Goal: Complete application form: Complete application form

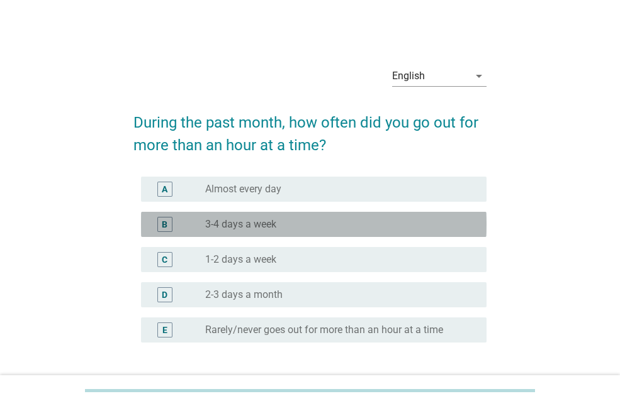
click at [314, 227] on div "radio_button_unchecked 3-4 days a week" at bounding box center [335, 224] width 261 height 13
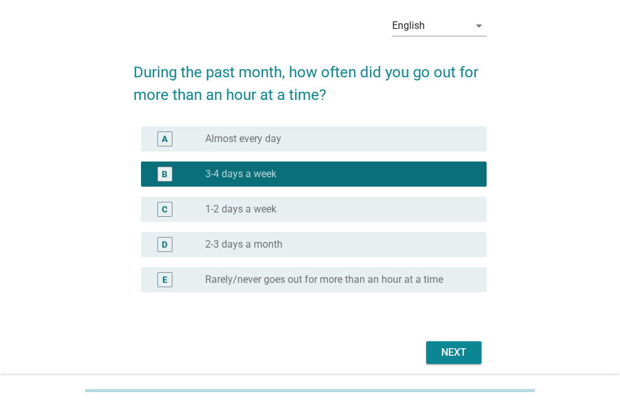
scroll to position [98, 0]
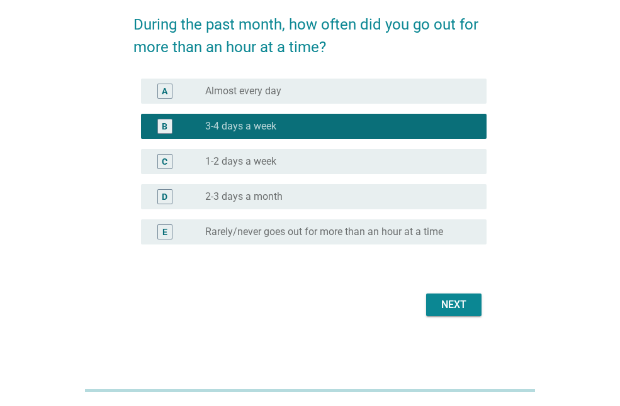
click at [456, 312] on div "Next" at bounding box center [453, 305] width 35 height 15
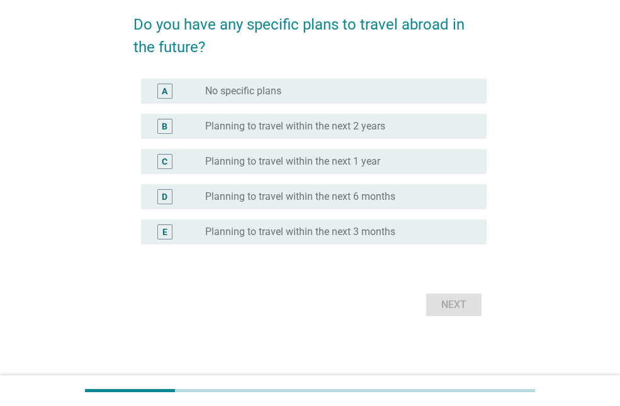
scroll to position [0, 0]
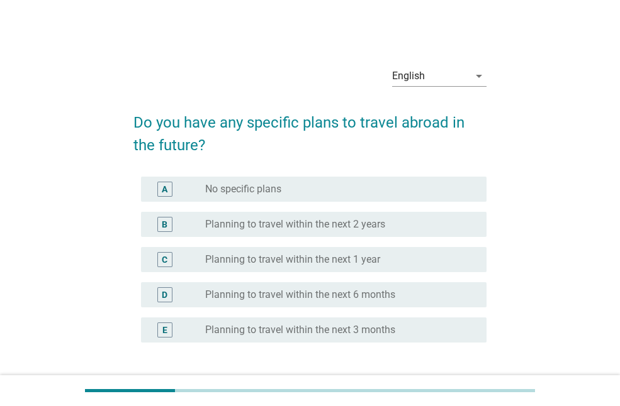
click at [430, 194] on div "radio_button_unchecked No specific plans" at bounding box center [335, 189] width 261 height 13
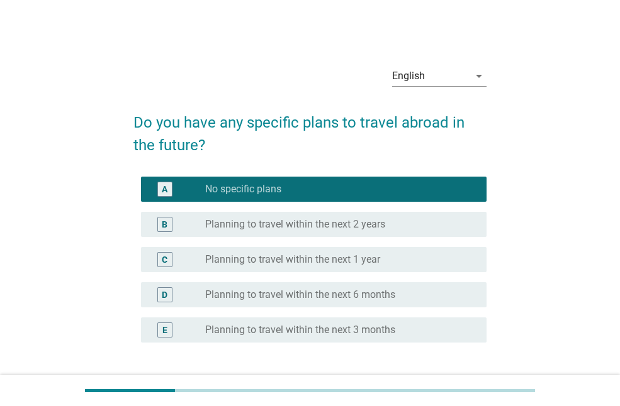
scroll to position [98, 0]
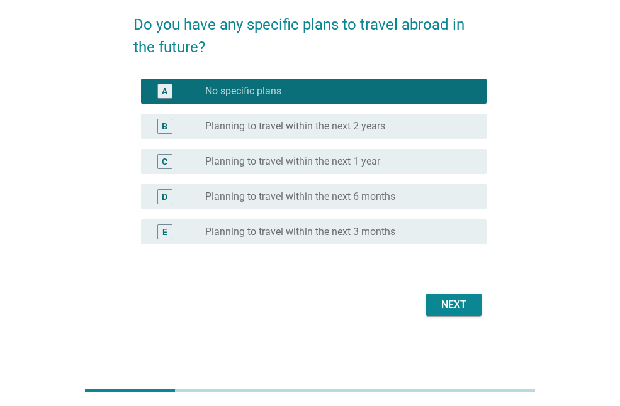
click at [455, 296] on button "Next" at bounding box center [453, 305] width 55 height 23
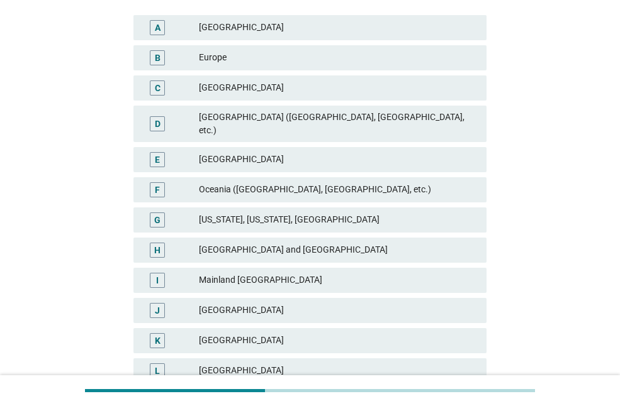
scroll to position [252, 0]
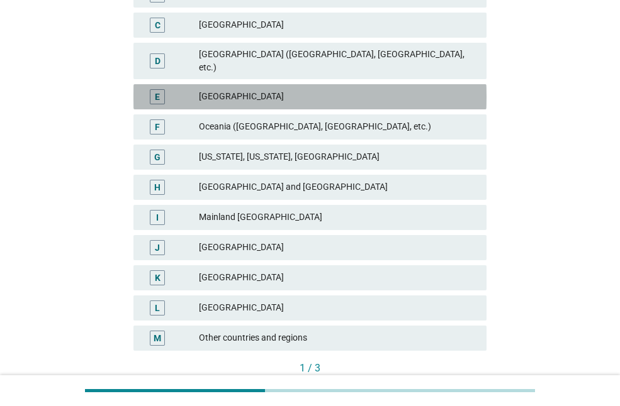
click at [365, 91] on div "[GEOGRAPHIC_DATA]" at bounding box center [337, 96] width 277 height 15
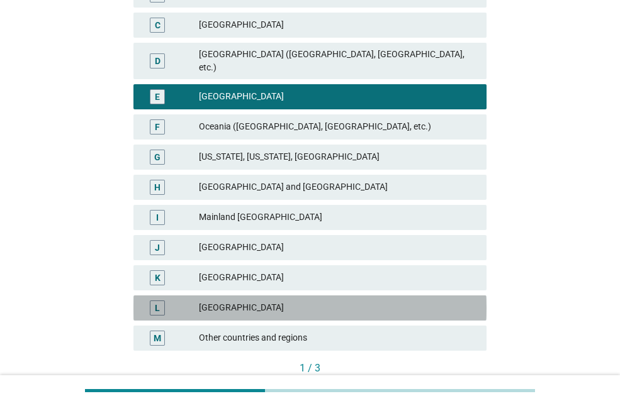
click at [366, 303] on div "[GEOGRAPHIC_DATA]" at bounding box center [337, 308] width 277 height 15
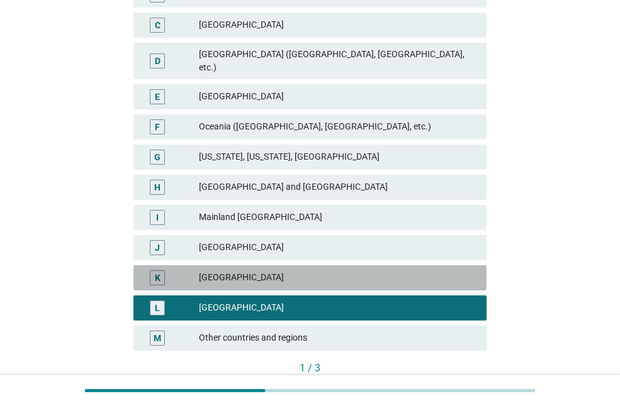
click at [366, 272] on div "[GEOGRAPHIC_DATA]" at bounding box center [337, 277] width 277 height 15
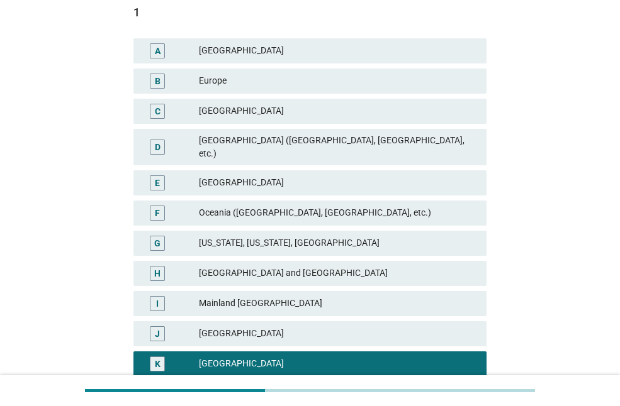
scroll to position [189, 0]
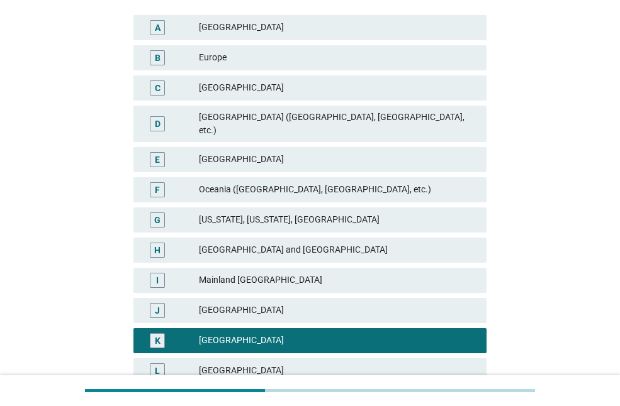
click at [325, 147] on div "E [GEOGRAPHIC_DATA]" at bounding box center [309, 159] width 353 height 25
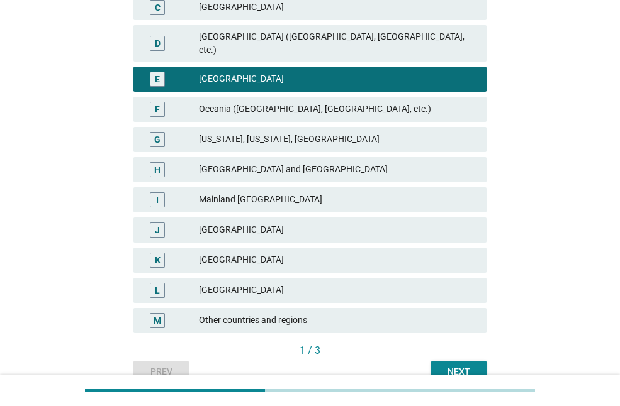
scroll to position [321, 0]
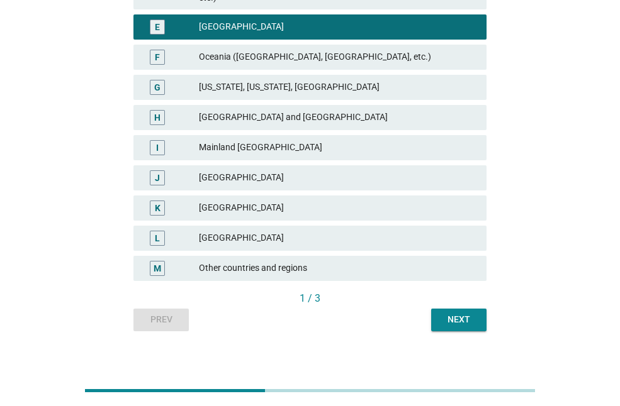
click at [455, 316] on button "Next" at bounding box center [458, 320] width 55 height 23
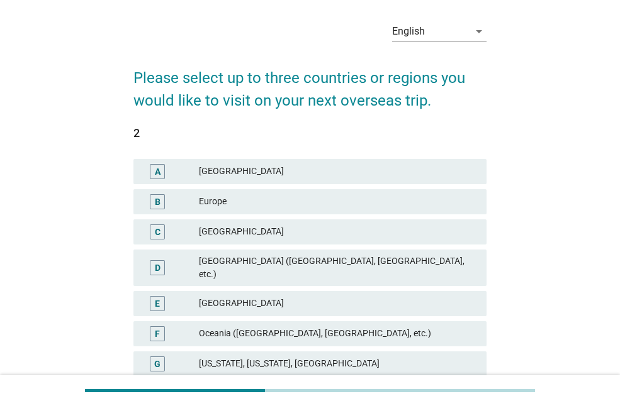
scroll to position [126, 0]
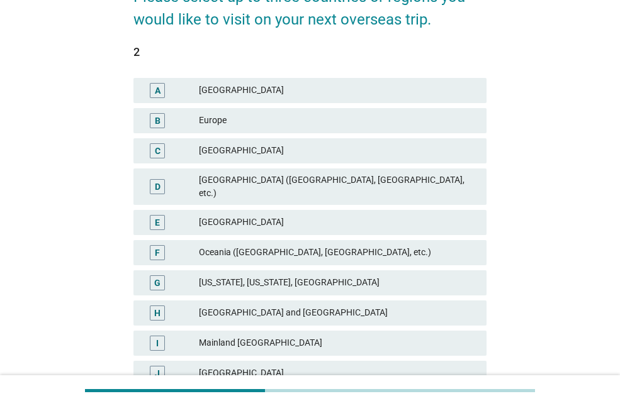
click at [418, 215] on div "[GEOGRAPHIC_DATA]" at bounding box center [337, 222] width 277 height 15
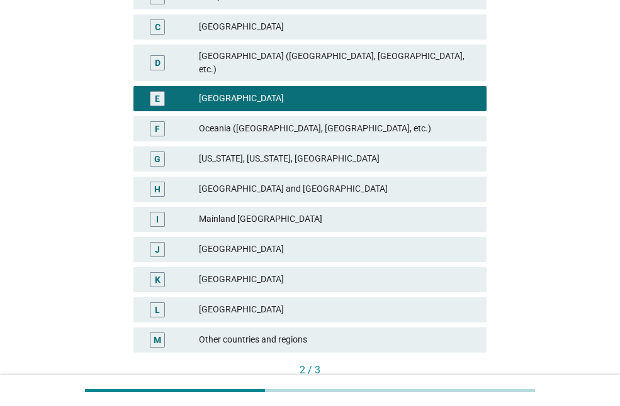
scroll to position [252, 0]
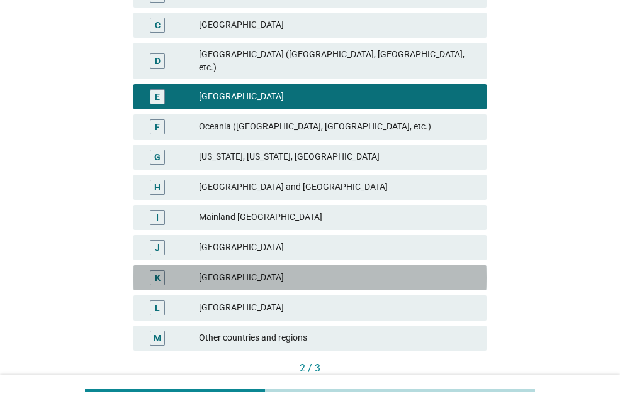
click at [392, 271] on div "[GEOGRAPHIC_DATA]" at bounding box center [337, 277] width 277 height 15
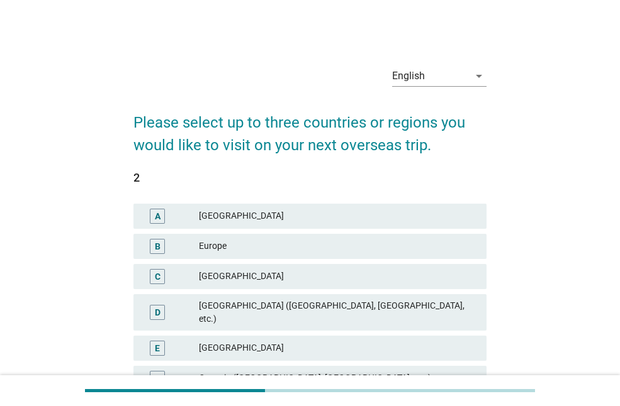
scroll to position [315, 0]
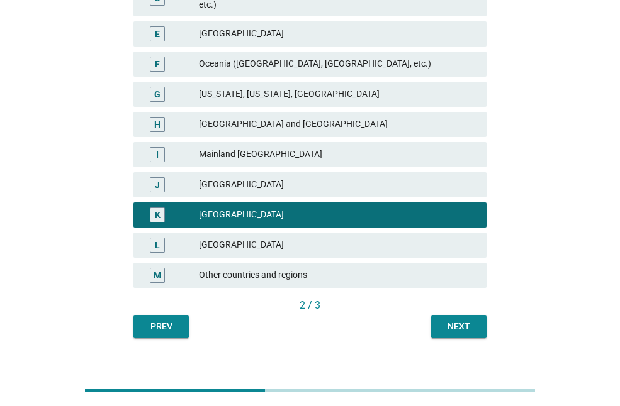
click at [378, 238] on div "[GEOGRAPHIC_DATA]" at bounding box center [337, 245] width 277 height 15
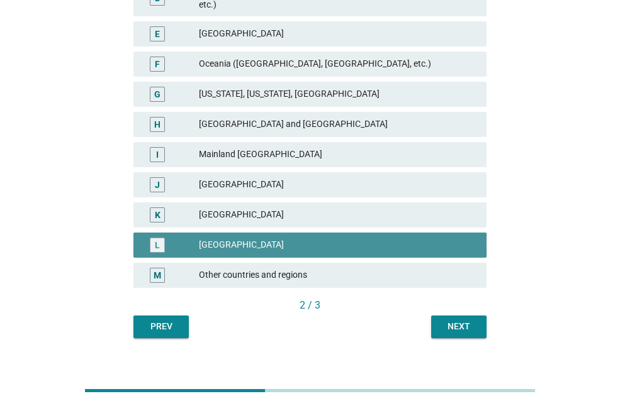
click at [154, 238] on div "L" at bounding box center [157, 245] width 15 height 15
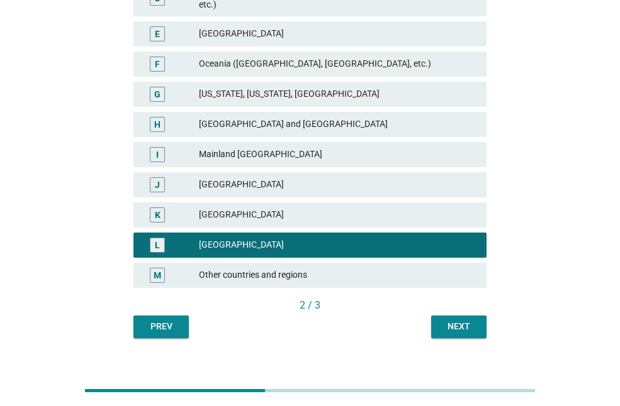
click at [460, 321] on div "Next" at bounding box center [458, 326] width 35 height 13
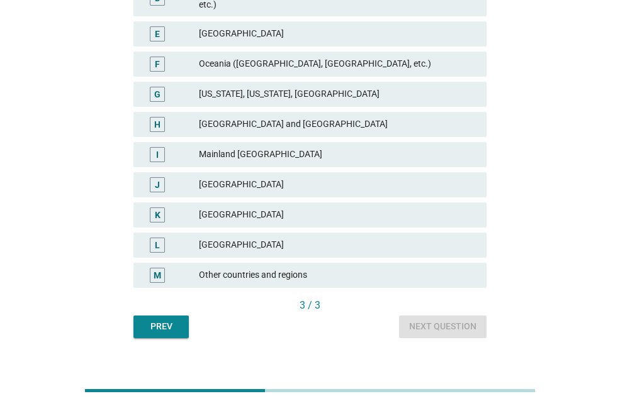
click at [351, 208] on div "[GEOGRAPHIC_DATA]" at bounding box center [337, 215] width 277 height 15
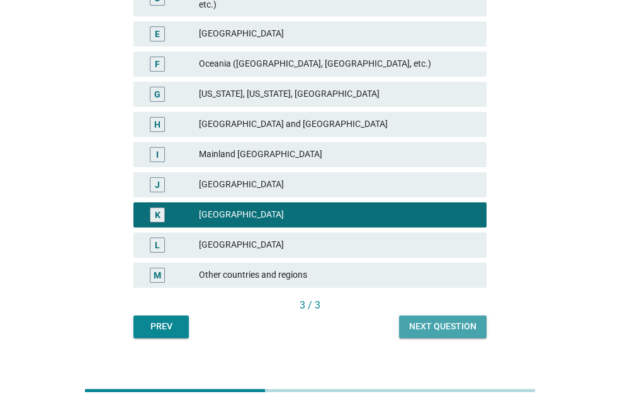
click at [427, 320] on div "Next question" at bounding box center [442, 326] width 67 height 13
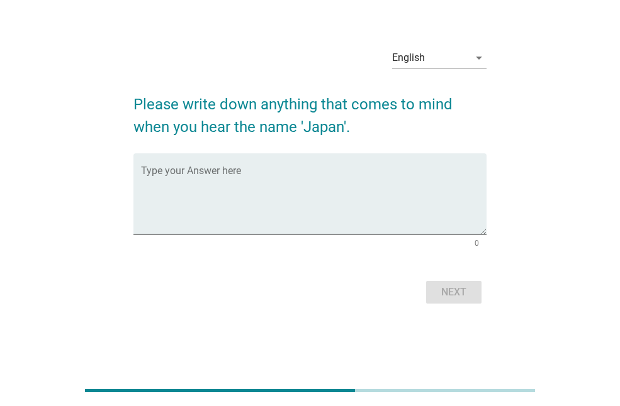
scroll to position [0, 0]
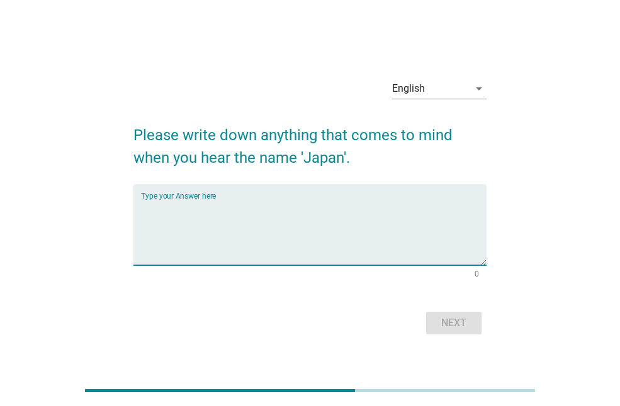
click at [372, 217] on textarea "Type your Answer here" at bounding box center [313, 232] width 345 height 66
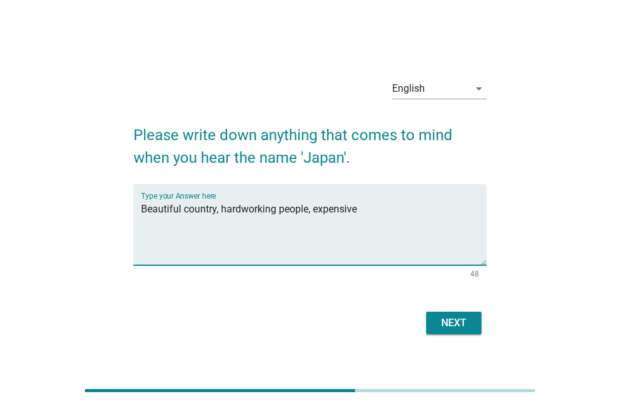
type textarea "Beautiful country, hardworking people, expensive"
click at [459, 331] on button "Next" at bounding box center [453, 323] width 55 height 23
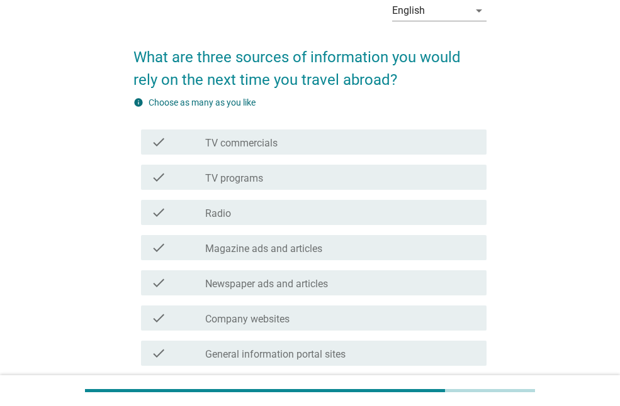
scroll to position [126, 0]
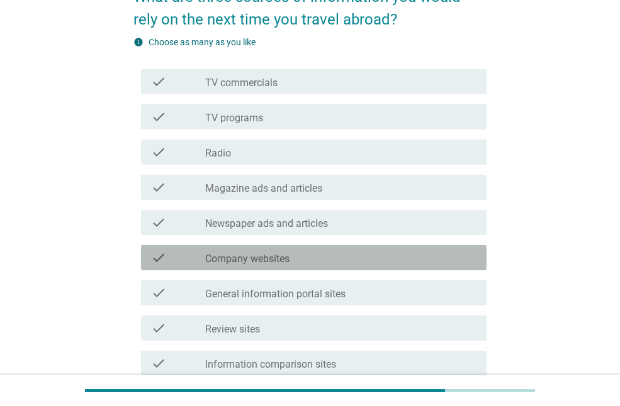
click at [446, 255] on div "check_box_outline_blank Company websites" at bounding box center [340, 257] width 271 height 15
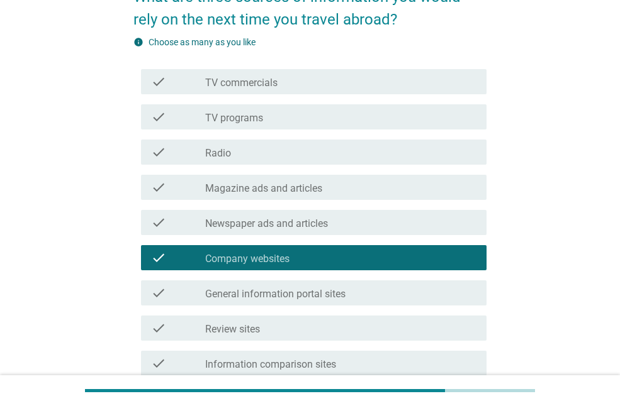
click at [446, 255] on div "check_box_outline_blank Company websites" at bounding box center [340, 257] width 271 height 15
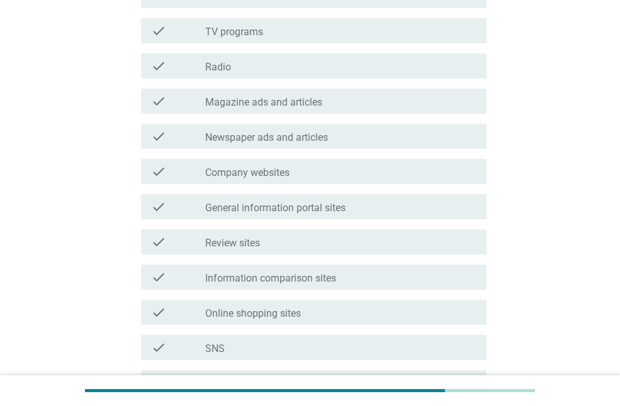
scroll to position [252, 0]
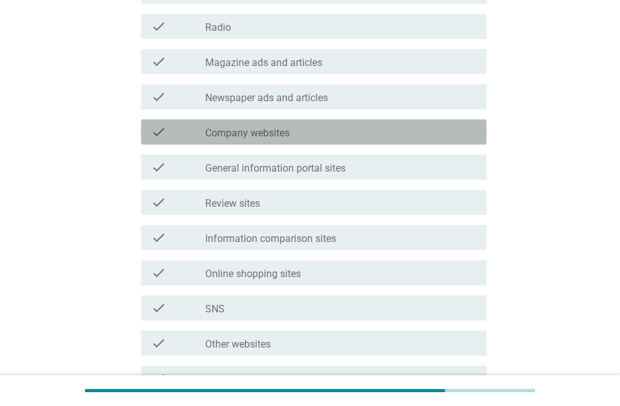
click at [423, 142] on div "check check_box_outline_blank Company websites" at bounding box center [313, 132] width 345 height 25
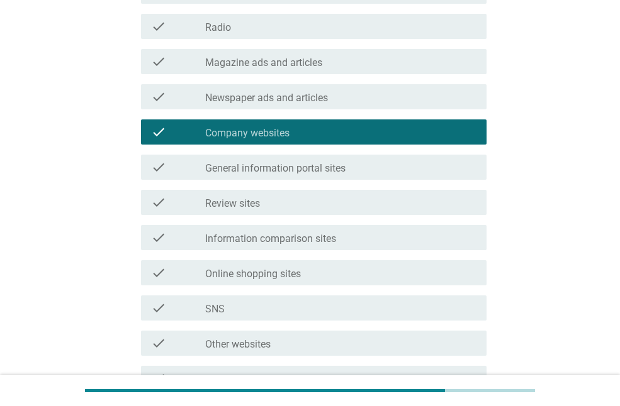
click at [432, 169] on div "check_box_outline_blank General information portal sites" at bounding box center [340, 167] width 271 height 15
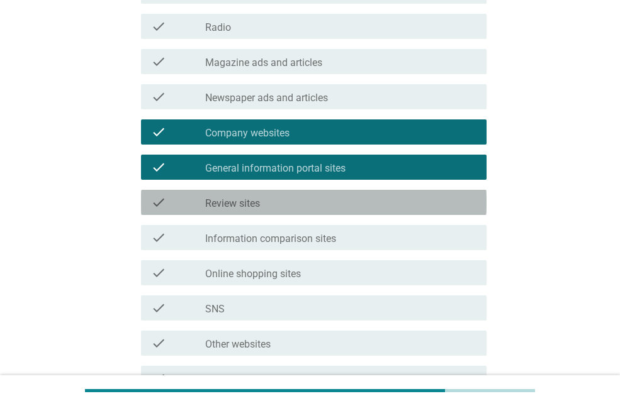
click at [396, 201] on div "check_box_outline_blank Review sites" at bounding box center [340, 202] width 271 height 15
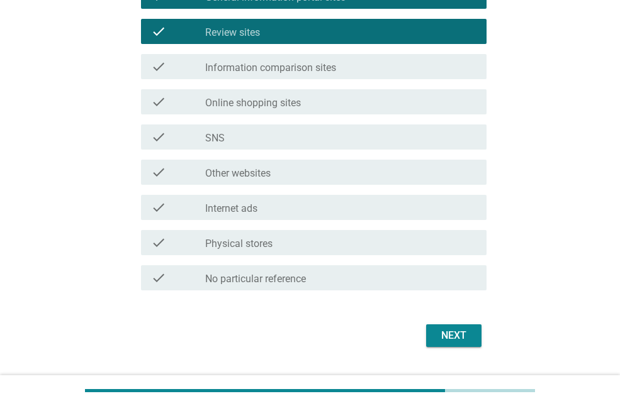
scroll to position [440, 0]
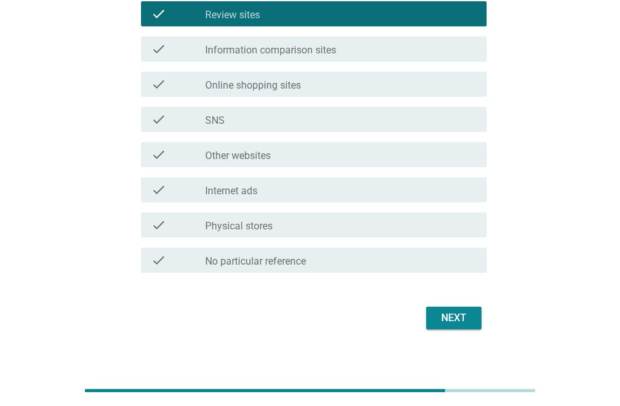
click at [453, 323] on div "Next" at bounding box center [453, 318] width 35 height 15
